Goal: Task Accomplishment & Management: Use online tool/utility

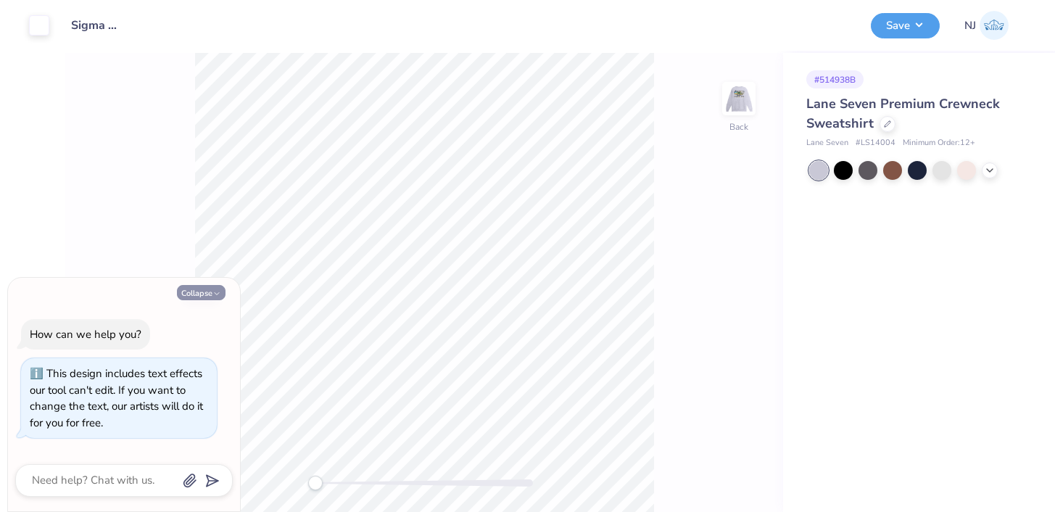
click at [211, 291] on button "Collapse" at bounding box center [201, 292] width 49 height 15
type textarea "x"
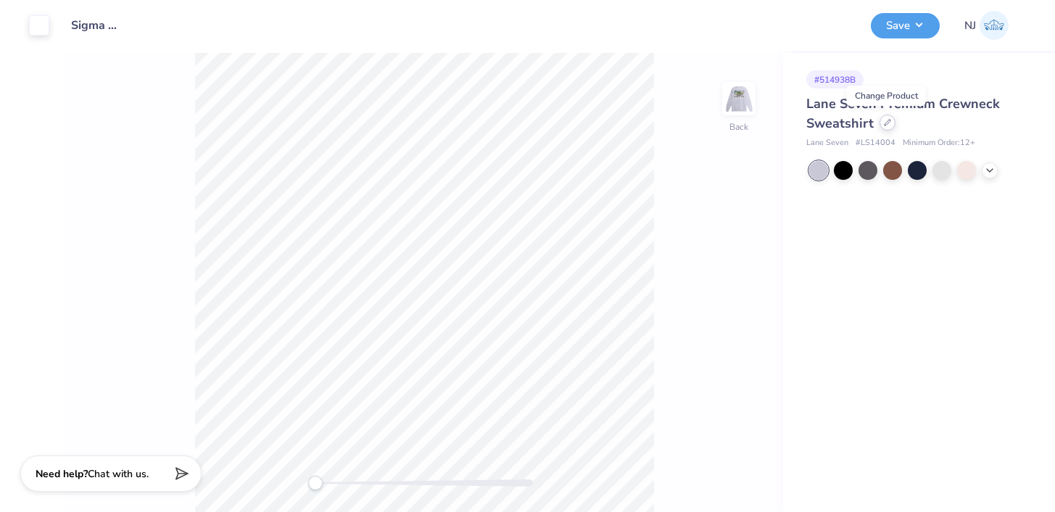
click at [888, 124] on icon at bounding box center [887, 122] width 7 height 7
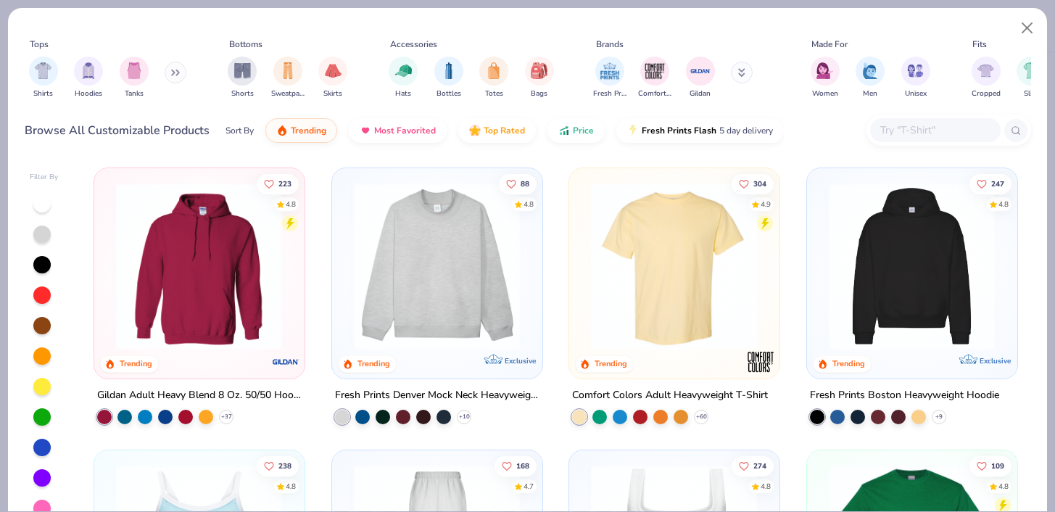
click at [907, 127] on input "text" at bounding box center [935, 130] width 112 height 17
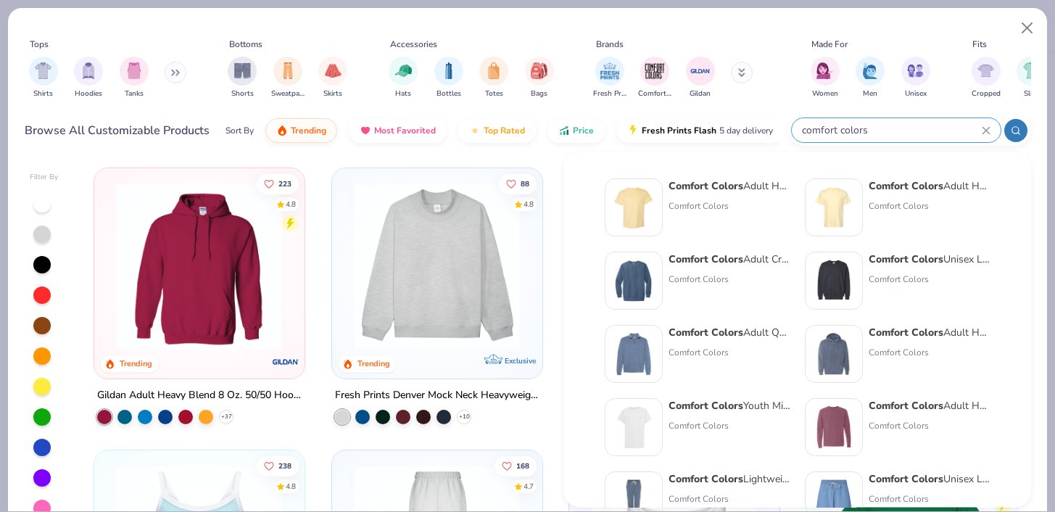
type input "comfort colors"
click at [937, 178] on div "Comfort Colors Adult Heavyweight RS Pocket T-Shirt" at bounding box center [930, 185] width 122 height 15
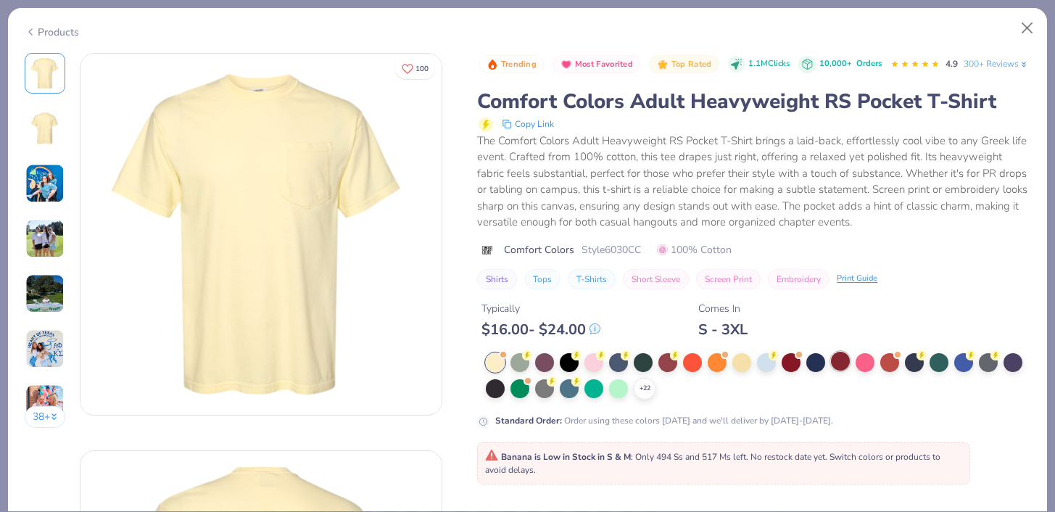
click at [836, 371] on div at bounding box center [840, 361] width 19 height 19
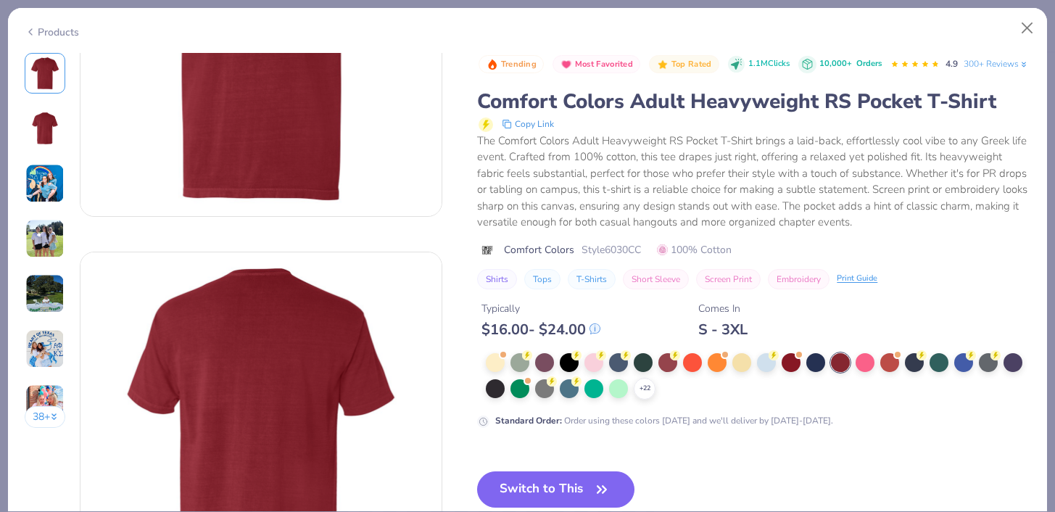
scroll to position [371, 0]
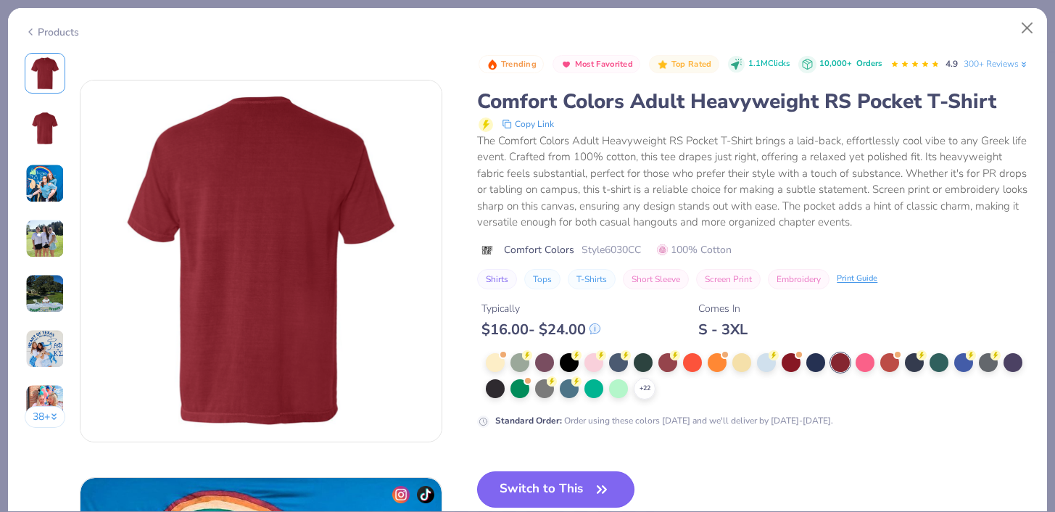
click at [532, 498] on button "Switch to This" at bounding box center [555, 490] width 157 height 36
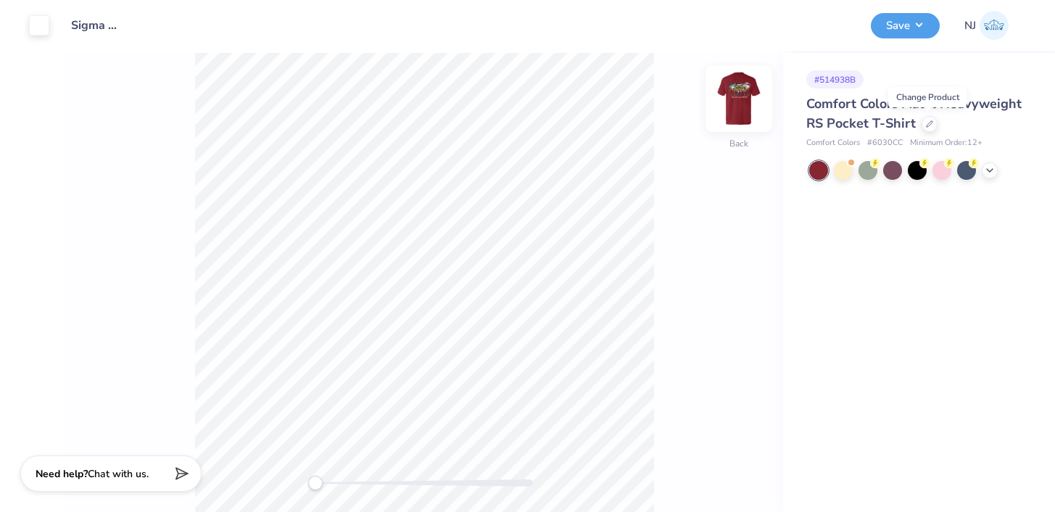
click at [744, 104] on img at bounding box center [739, 99] width 58 height 58
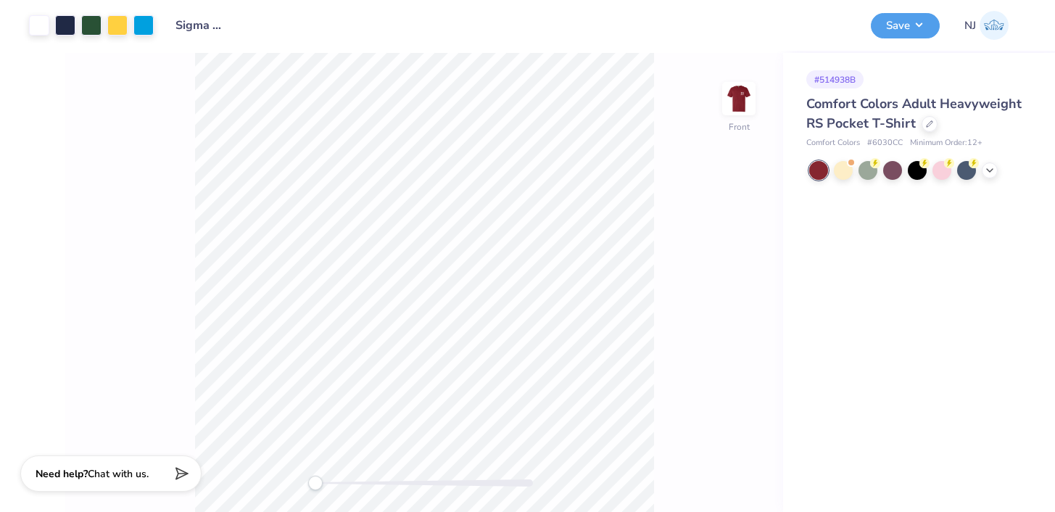
click at [744, 104] on img at bounding box center [739, 98] width 29 height 29
click at [886, 20] on button "Save" at bounding box center [905, 23] width 69 height 25
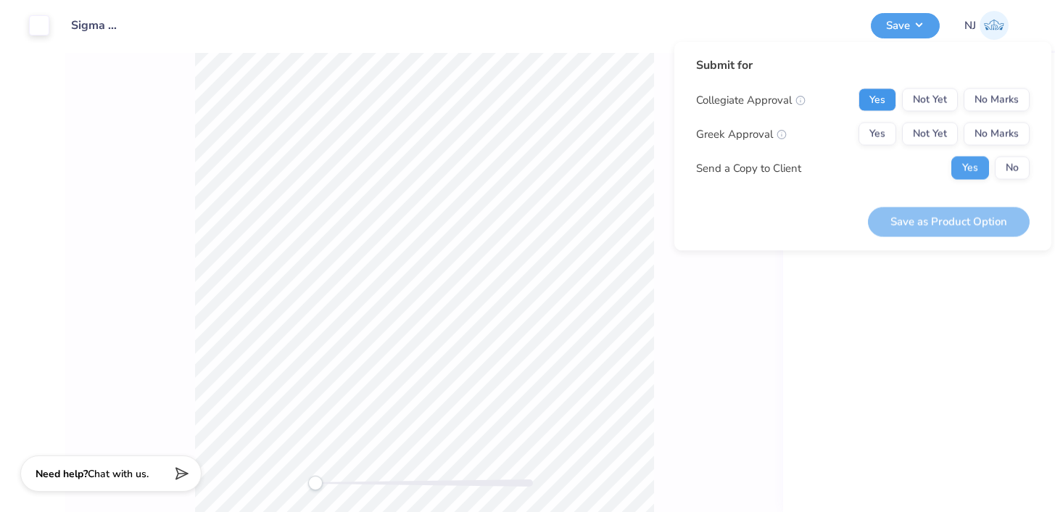
click at [881, 93] on button "Yes" at bounding box center [878, 100] width 38 height 23
click at [876, 125] on button "Yes" at bounding box center [878, 134] width 38 height 23
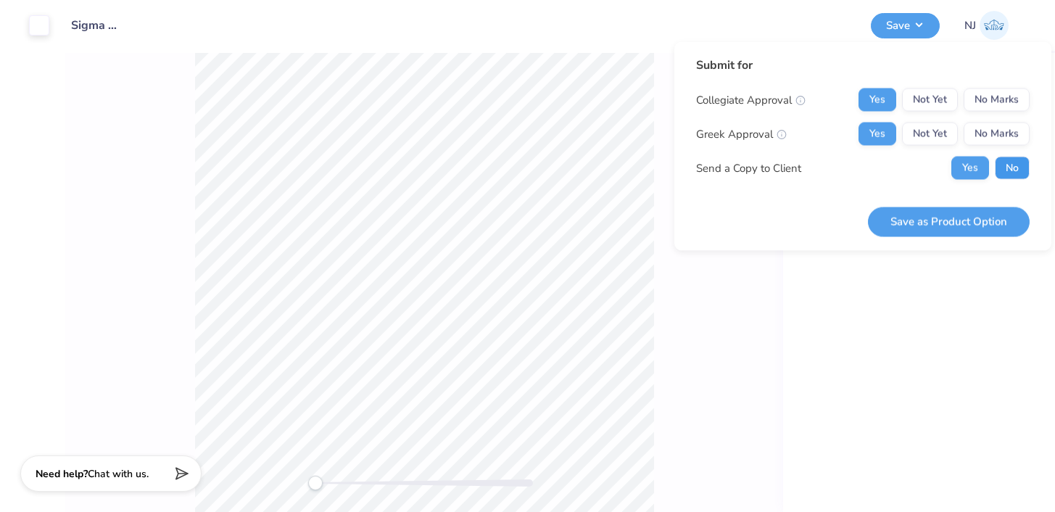
click at [1019, 168] on button "No" at bounding box center [1012, 168] width 35 height 23
click at [992, 204] on div "Save as Product Option" at bounding box center [949, 214] width 162 height 46
click at [978, 219] on button "Save as Product Option" at bounding box center [949, 222] width 162 height 30
